Goal: Task Accomplishment & Management: Manage account settings

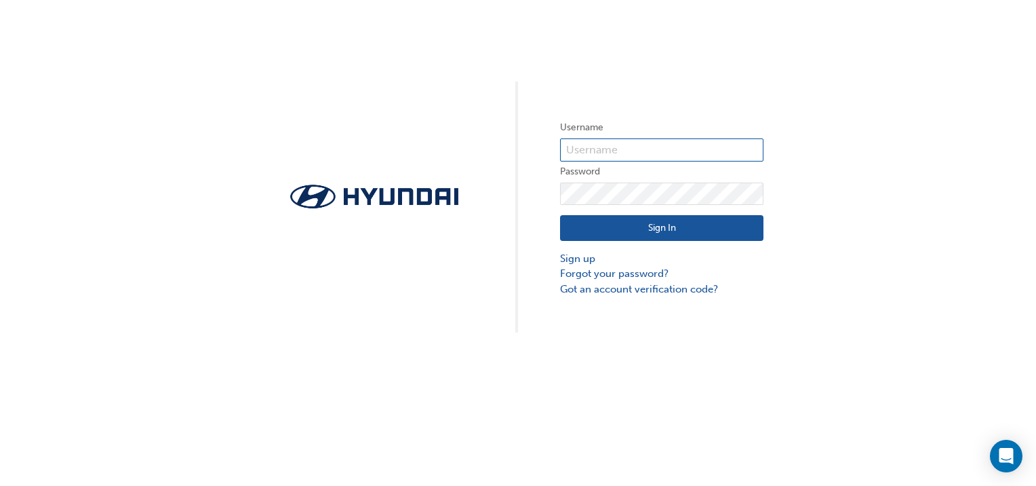
click at [614, 149] on input "text" at bounding box center [661, 149] width 203 height 23
type input "36896"
click at [709, 218] on button "Sign In" at bounding box center [661, 228] width 203 height 26
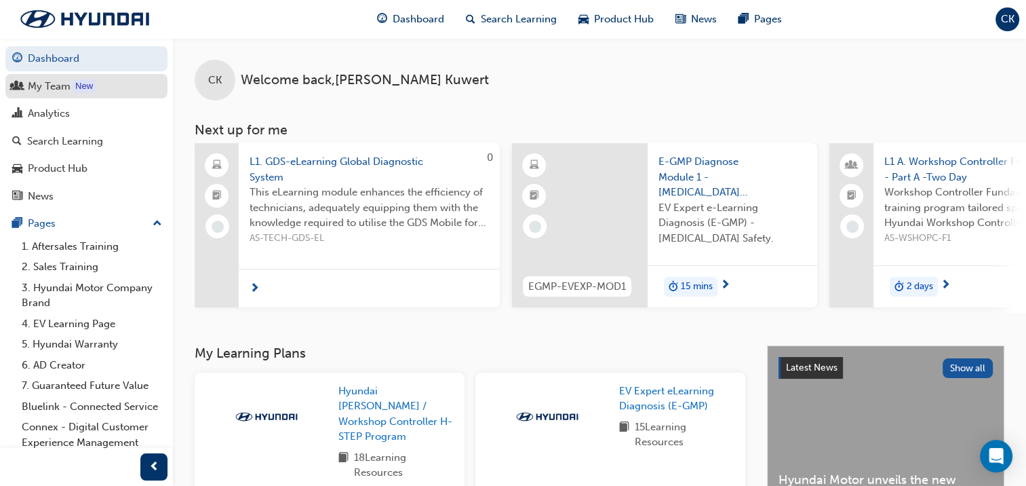
click at [54, 85] on div "My Team" at bounding box center [49, 87] width 43 height 16
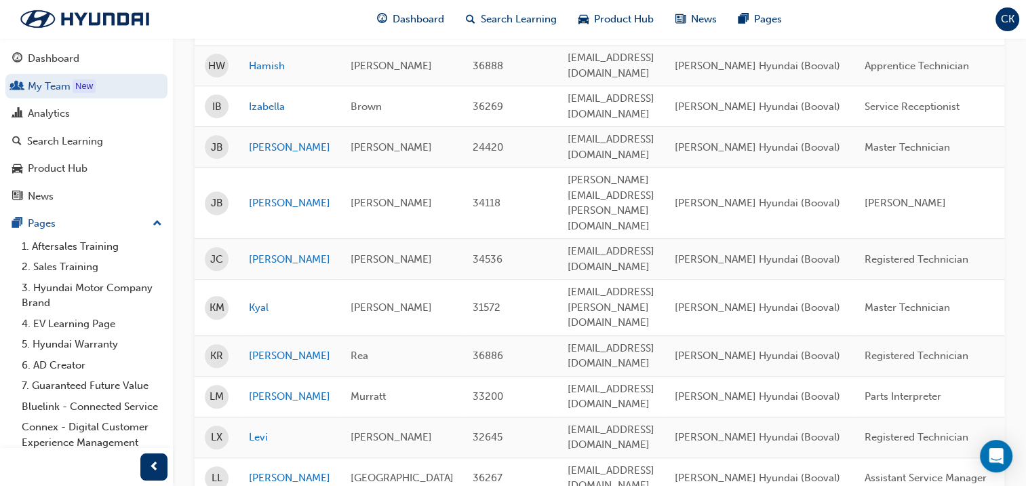
scroll to position [814, 0]
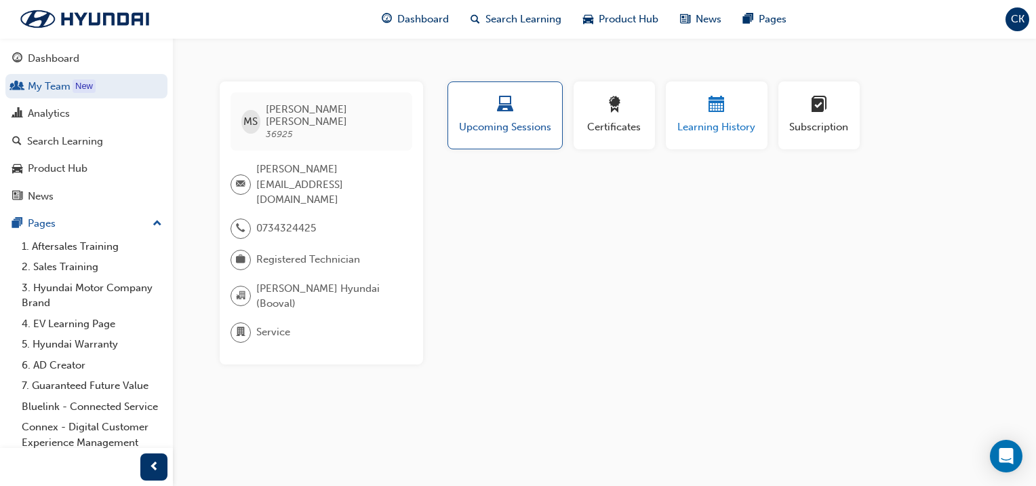
click at [716, 120] on span "Learning History" at bounding box center [716, 127] width 81 height 16
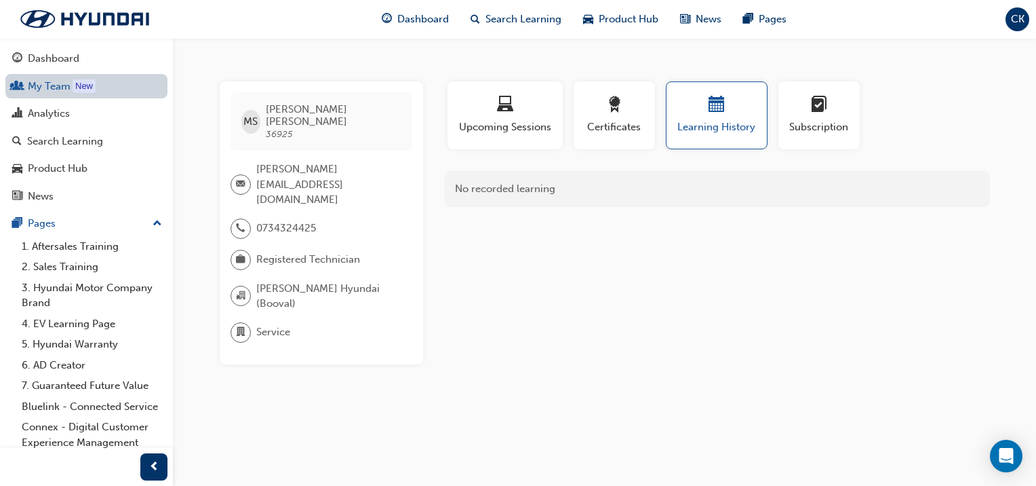
click at [37, 83] on link "My Team New" at bounding box center [86, 86] width 162 height 25
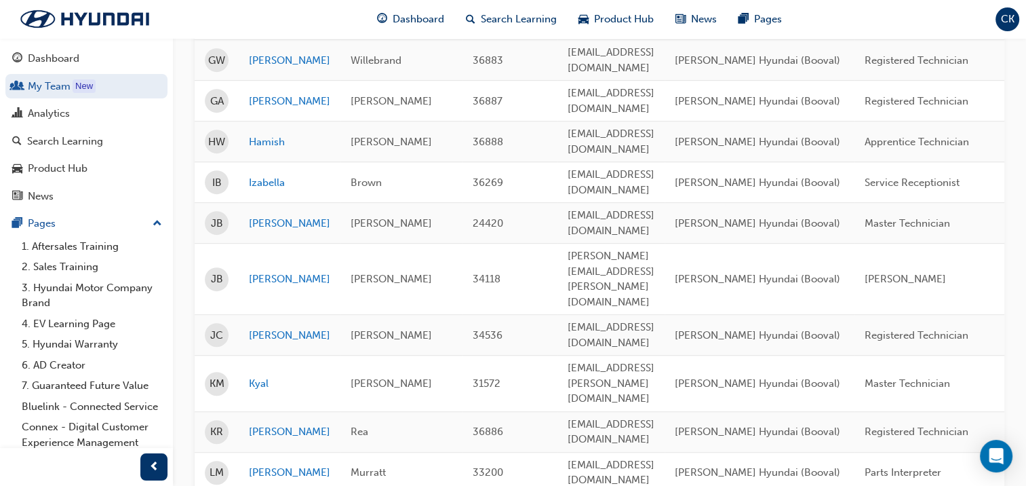
scroll to position [746, 0]
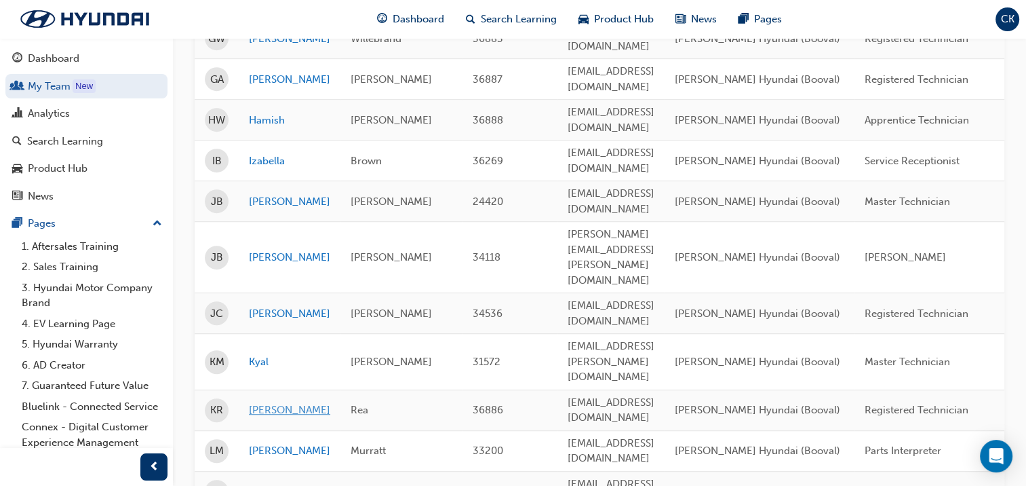
click at [264, 402] on link "Kyle" at bounding box center [289, 410] width 81 height 16
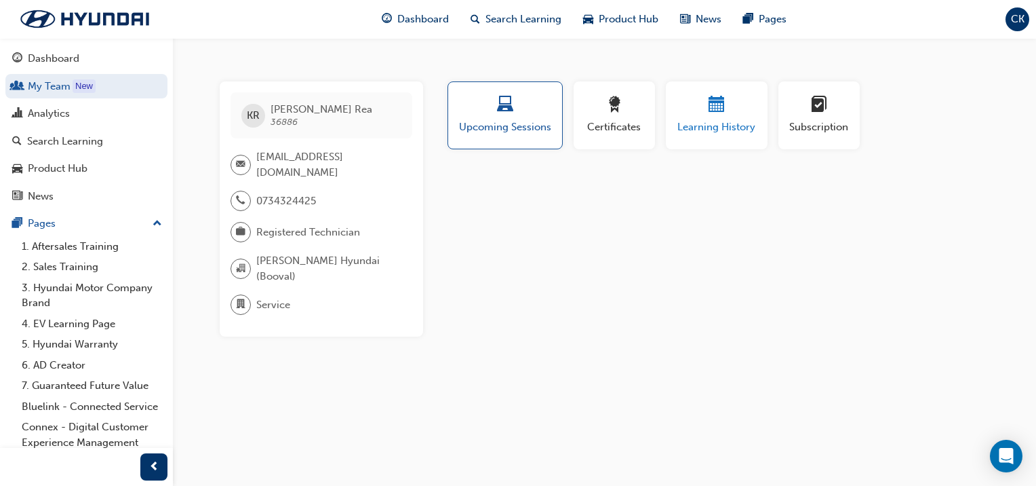
click at [715, 102] on span "calendar-icon" at bounding box center [717, 105] width 16 height 18
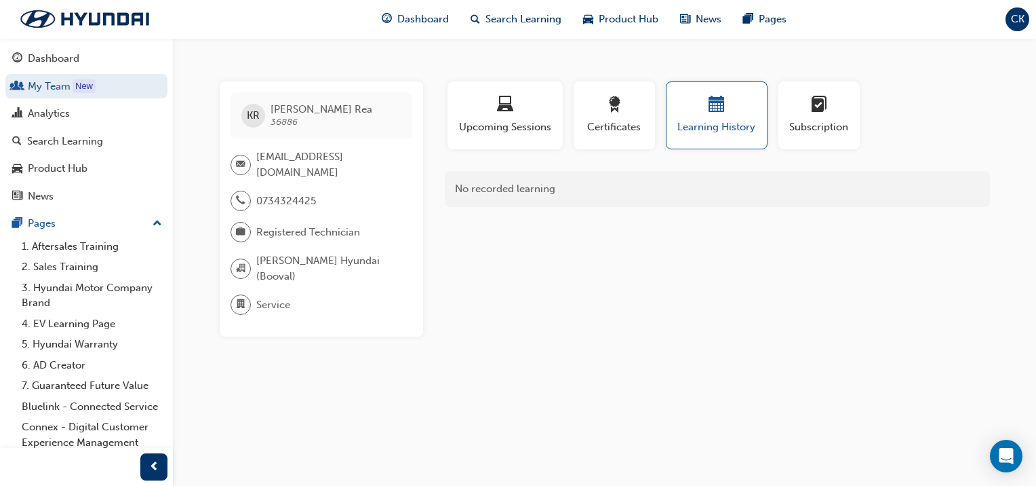
click at [1013, 16] on span "CK" at bounding box center [1018, 20] width 14 height 16
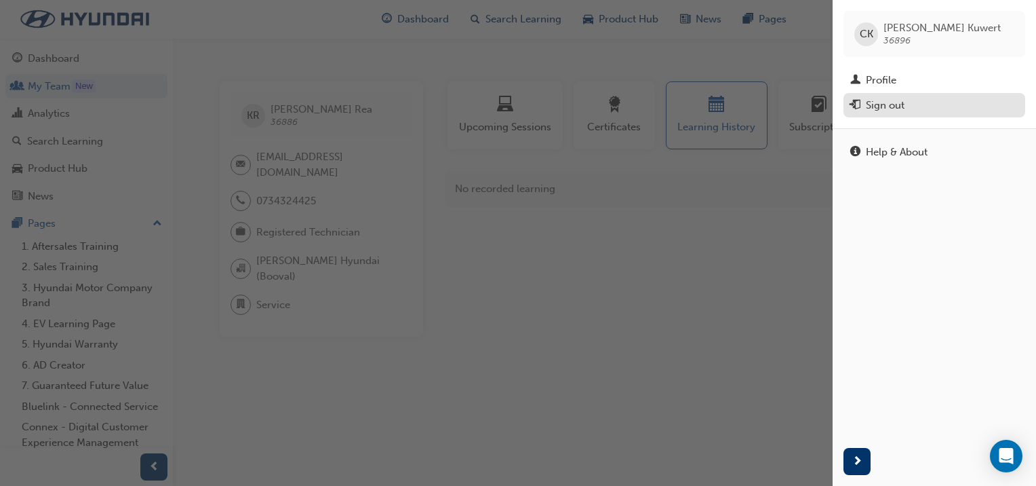
click at [886, 101] on div "Sign out" at bounding box center [885, 106] width 39 height 16
